Goal: Information Seeking & Learning: Learn about a topic

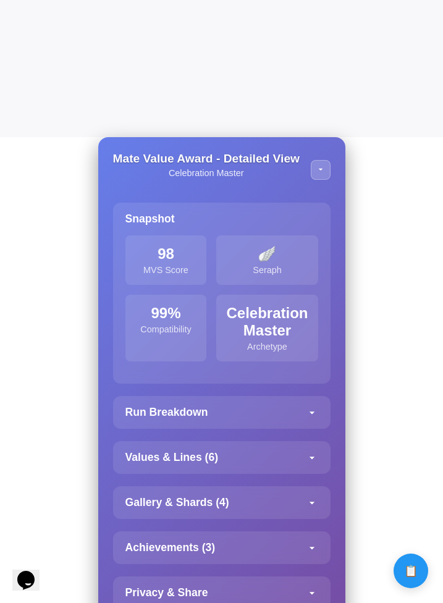
scroll to position [474, 0]
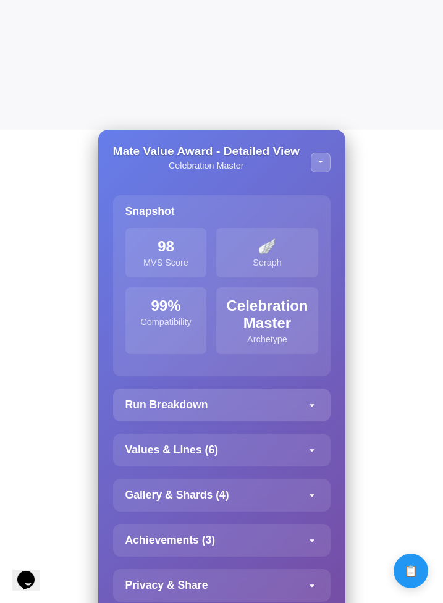
click at [310, 407] on icon at bounding box center [312, 405] width 12 height 12
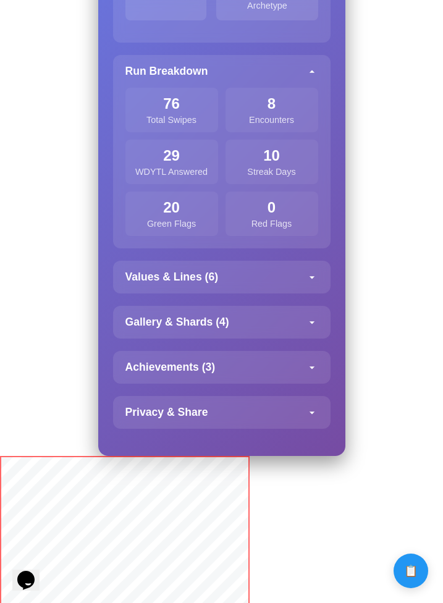
scroll to position [810, 0]
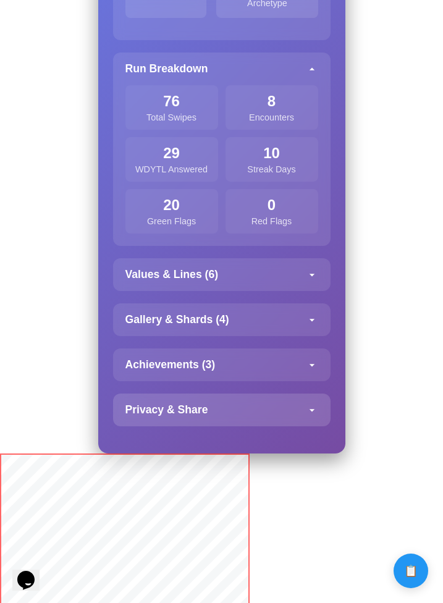
click at [302, 404] on div "Privacy & Share" at bounding box center [222, 410] width 218 height 33
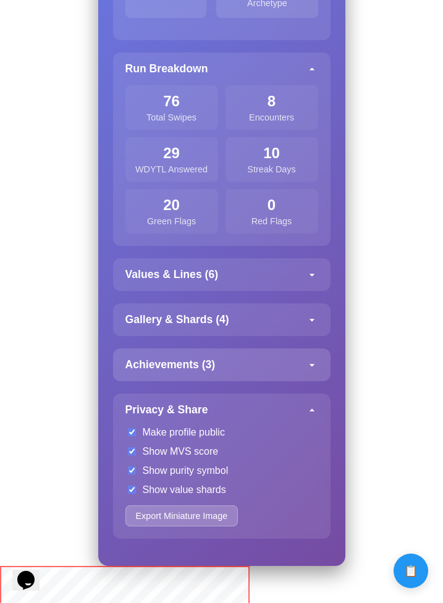
click at [303, 375] on div "Achievements ( 3 )" at bounding box center [222, 365] width 218 height 33
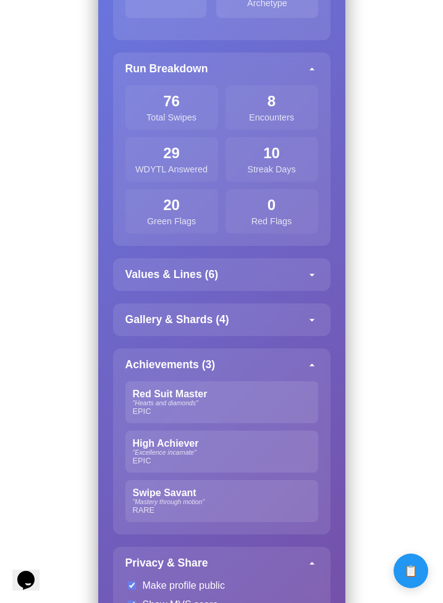
click at [304, 341] on div "Mate Value Award - Detailed View Celebration Master Snapshot 98 MVS Score 🪽 Ser…" at bounding box center [221, 256] width 247 height 926
click at [299, 321] on div "Gallery & Shards ( 4 )" at bounding box center [222, 320] width 218 height 33
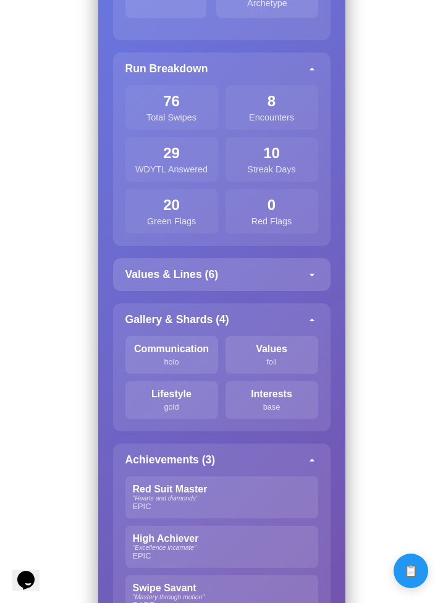
click at [295, 291] on div "Values & Lines ( 6 )" at bounding box center [222, 274] width 218 height 33
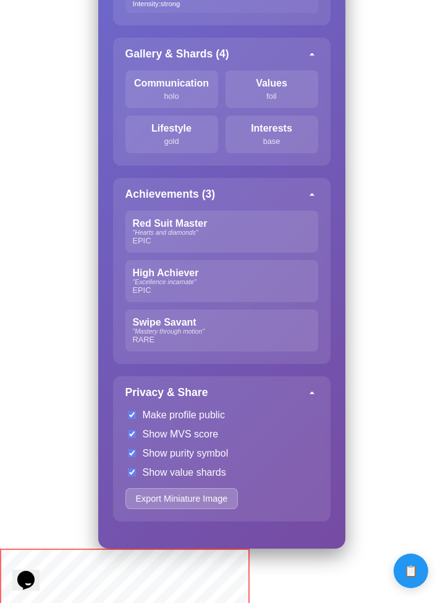
scroll to position [1285, 0]
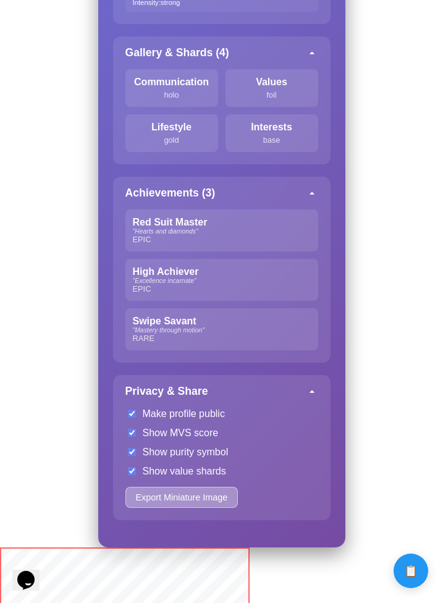
click at [221, 507] on button "Export Miniature Image" at bounding box center [182, 497] width 113 height 21
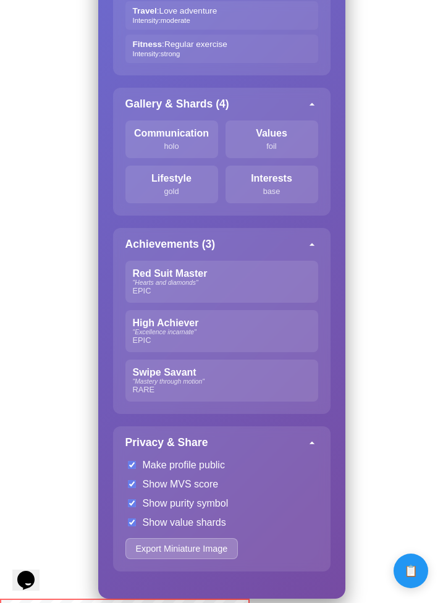
scroll to position [1230, 0]
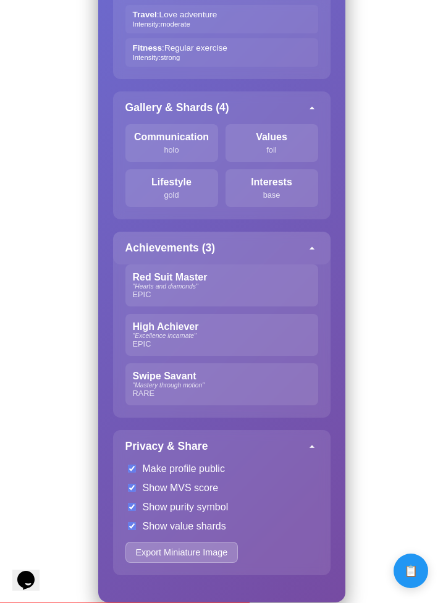
click at [304, 258] on div "Achievements ( 3 )" at bounding box center [222, 248] width 218 height 33
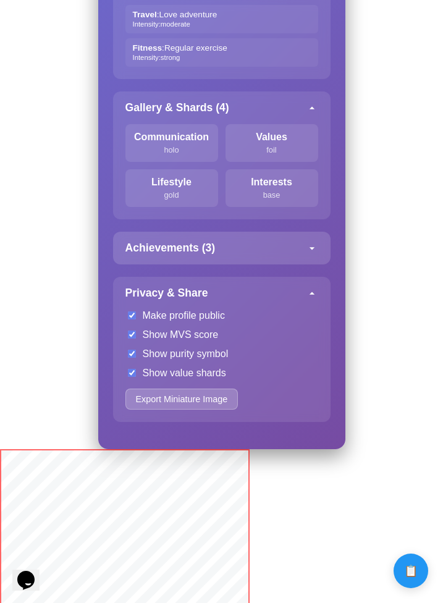
click at [304, 258] on div "Achievements ( 3 )" at bounding box center [222, 248] width 218 height 33
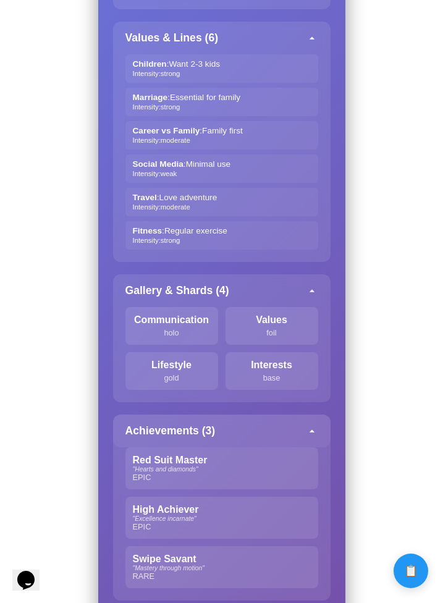
scroll to position [1028, 0]
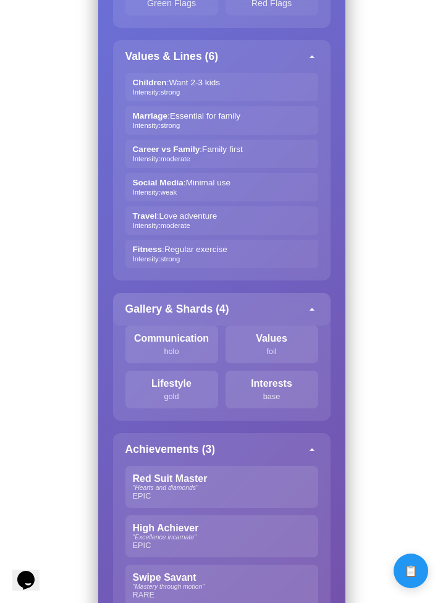
click at [297, 300] on div "Gallery & Shards ( 4 )" at bounding box center [222, 309] width 218 height 33
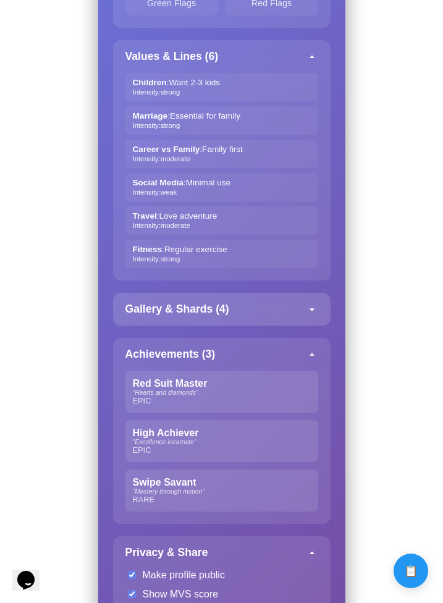
click at [297, 300] on div "Gallery & Shards ( 4 )" at bounding box center [222, 309] width 218 height 33
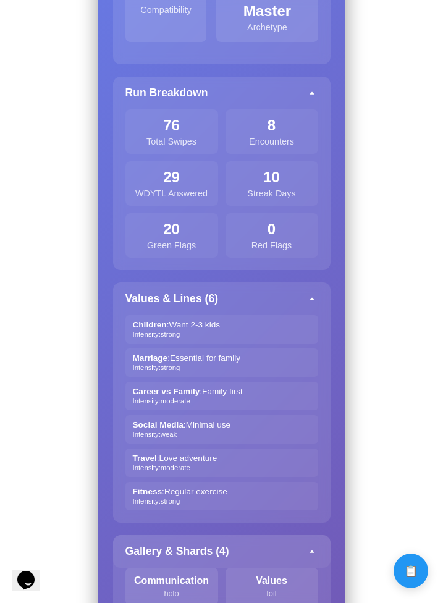
scroll to position [781, 0]
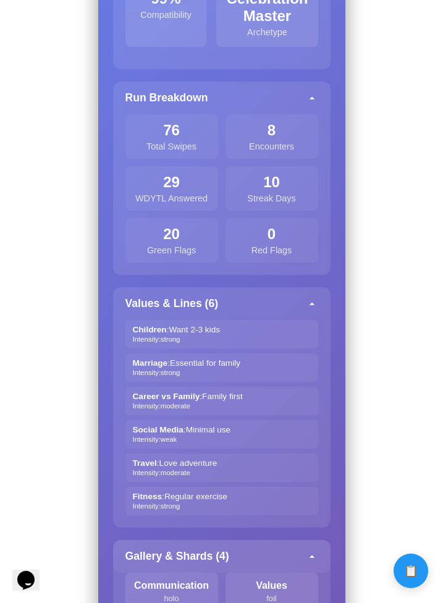
click at [297, 300] on div "Values & Lines ( 6 )" at bounding box center [222, 303] width 218 height 33
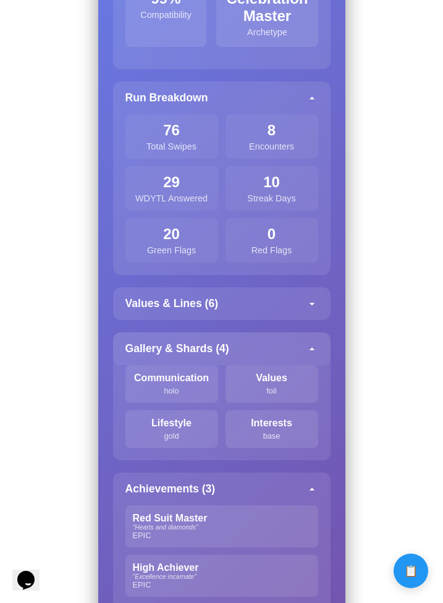
click at [297, 300] on div "Values & Lines ( 6 )" at bounding box center [222, 303] width 218 height 33
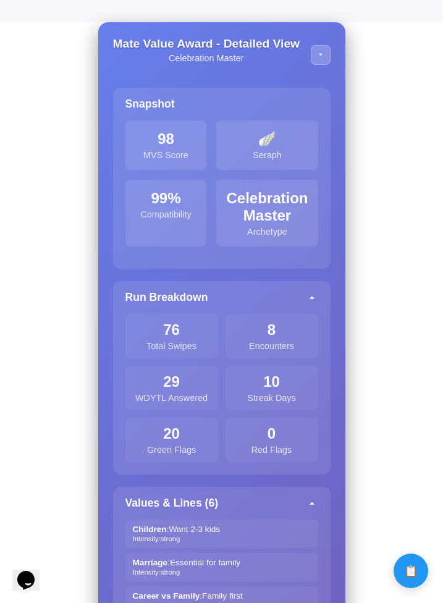
scroll to position [579, 0]
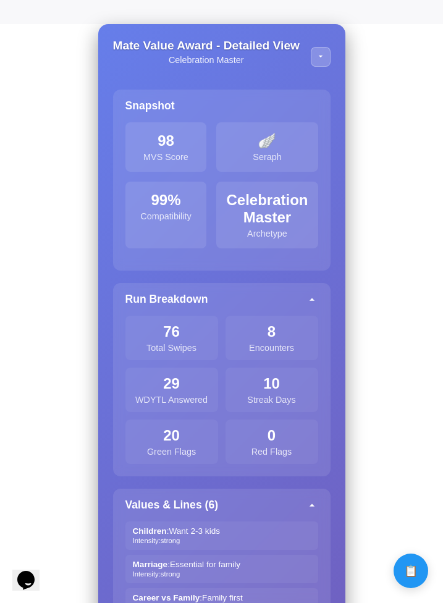
click at [297, 300] on div "Run Breakdown" at bounding box center [222, 299] width 218 height 33
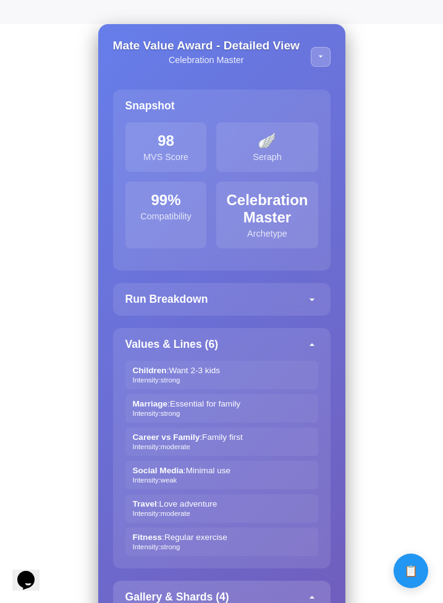
click at [297, 300] on div "Run Breakdown" at bounding box center [222, 299] width 218 height 33
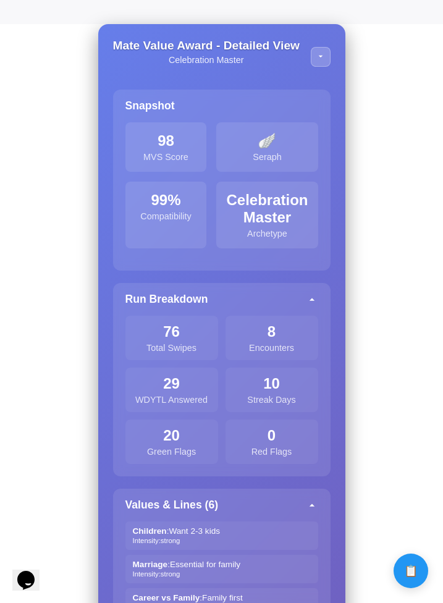
drag, startPoint x: 143, startPoint y: 197, endPoint x: 164, endPoint y: 258, distance: 64.9
click at [165, 257] on div "98 MVS Score 🪽 Seraph 99 % Compatibility Celebration Master Archetype" at bounding box center [222, 196] width 218 height 148
drag, startPoint x: 198, startPoint y: 213, endPoint x: 232, endPoint y: 231, distance: 38.4
click at [234, 229] on div "98 MVS Score 🪽 Seraph 99 % Compatibility Celebration Master Archetype" at bounding box center [222, 185] width 193 height 126
click at [250, 271] on div "98 MVS Score 🪽 Seraph 99 % Compatibility Celebration Master Archetype" at bounding box center [222, 196] width 218 height 148
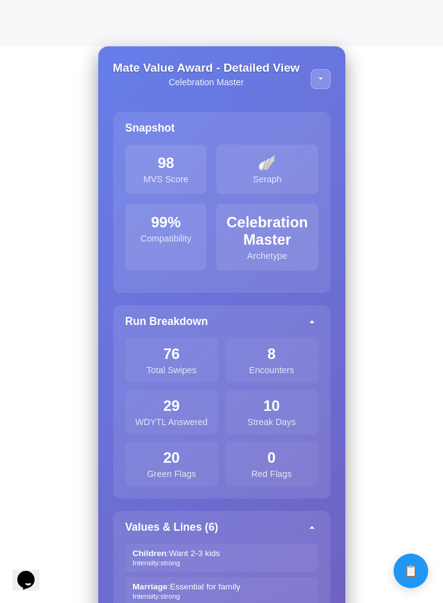
scroll to position [550, 0]
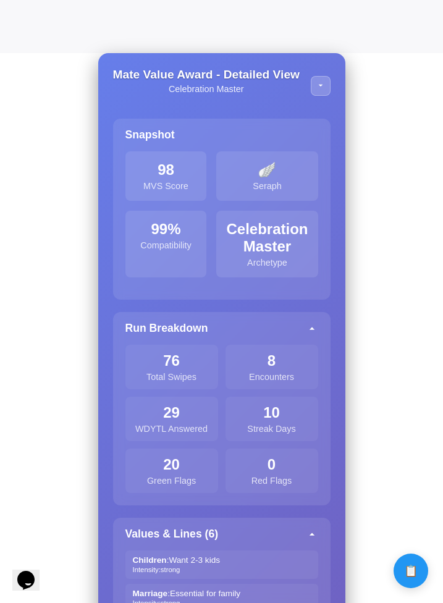
drag, startPoint x: 177, startPoint y: 182, endPoint x: 164, endPoint y: 168, distance: 18.4
click at [164, 168] on div "98 MVS Score" at bounding box center [167, 175] width 82 height 49
click at [164, 168] on div "98" at bounding box center [166, 169] width 62 height 17
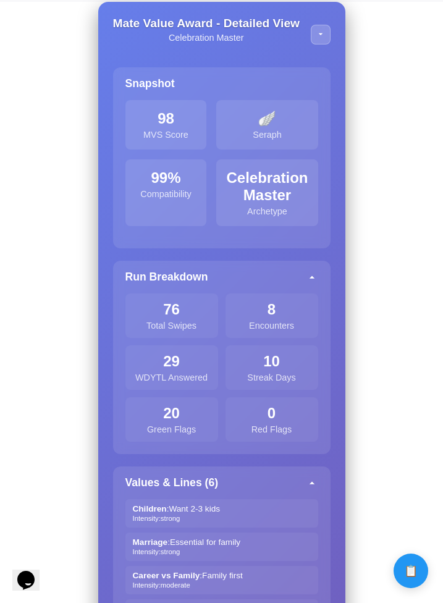
scroll to position [604, 0]
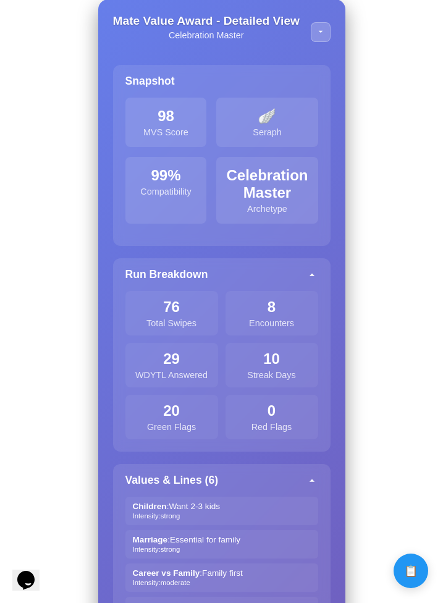
drag, startPoint x: 242, startPoint y: 301, endPoint x: 263, endPoint y: 508, distance: 208.2
click at [262, 506] on div "Mate Value Award - Detailed View Celebration Master Snapshot 98 MVS Score 🪽 Ser…" at bounding box center [221, 613] width 247 height 1229
click at [263, 508] on div "Children : Want 2-3 kids Intensity: strong" at bounding box center [222, 511] width 193 height 28
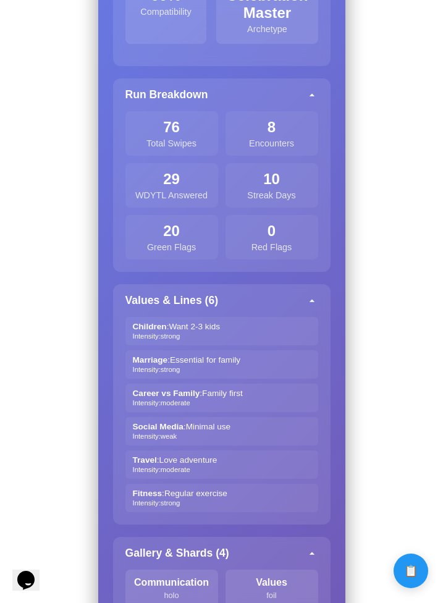
scroll to position [931, 0]
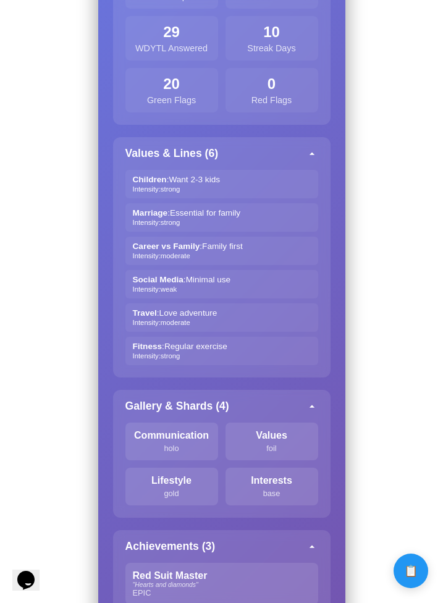
drag, startPoint x: 228, startPoint y: 394, endPoint x: 227, endPoint y: 174, distance: 219.5
click at [227, 177] on div "Mate Value Award - Detailed View Celebration Master Snapshot 98 MVS Score 🪽 Ser…" at bounding box center [221, 286] width 247 height 1229
click at [215, 299] on div "Social Media : Minimal use Intensity: weak" at bounding box center [222, 284] width 193 height 28
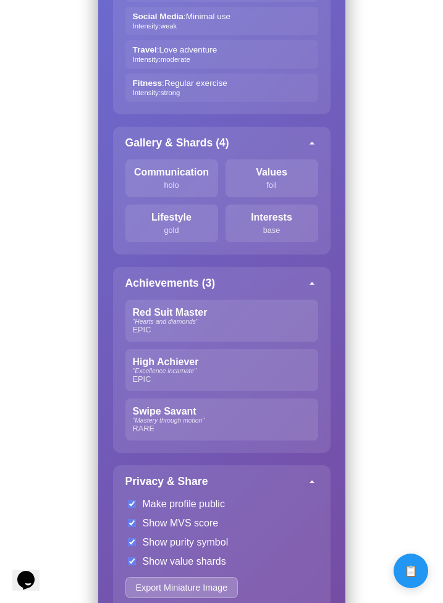
scroll to position [1295, 0]
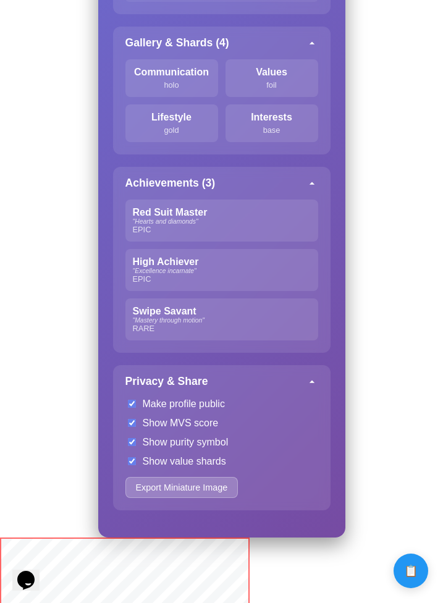
drag, startPoint x: 231, startPoint y: 350, endPoint x: 231, endPoint y: 234, distance: 115.6
click at [231, 234] on div "Red Suit Master " Hearts and diamonds " EPIC High Achiever " Excellence incarna…" at bounding box center [222, 276] width 218 height 153
click at [231, 234] on div "EPIC" at bounding box center [222, 229] width 178 height 9
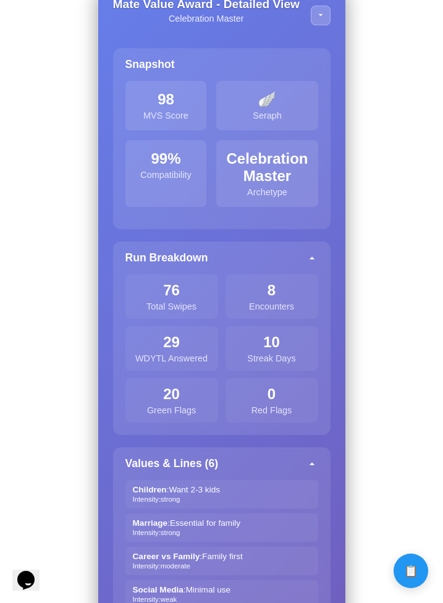
scroll to position [613, 0]
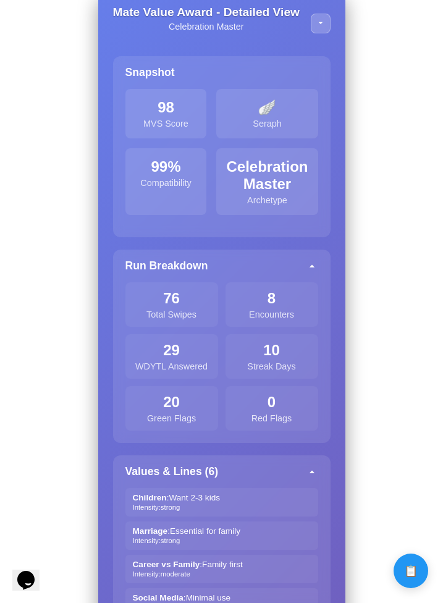
drag, startPoint x: 193, startPoint y: 413, endPoint x: 232, endPoint y: 423, distance: 40.8
click at [232, 423] on div "76 Total Swipes 8 Encounters 29 WDYTL Answered 10 Streak Days 20 Green Flags 0 …" at bounding box center [222, 357] width 193 height 148
click at [241, 415] on div "Red Flags" at bounding box center [272, 419] width 78 height 10
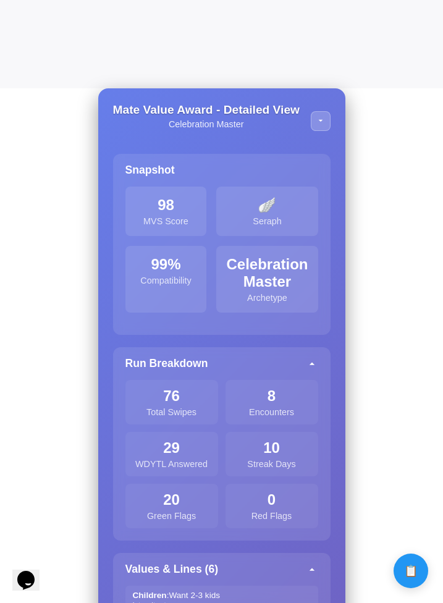
scroll to position [516, 0]
